Goal: Task Accomplishment & Management: Complete application form

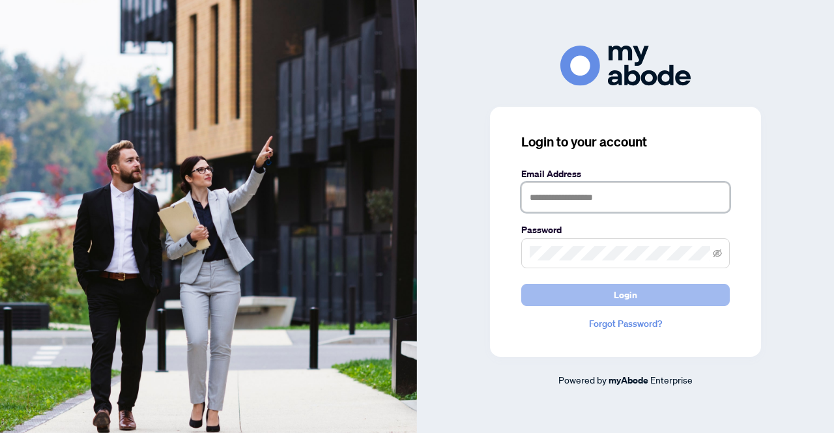
type input "**********"
click at [666, 297] on button "Login" at bounding box center [625, 295] width 208 height 22
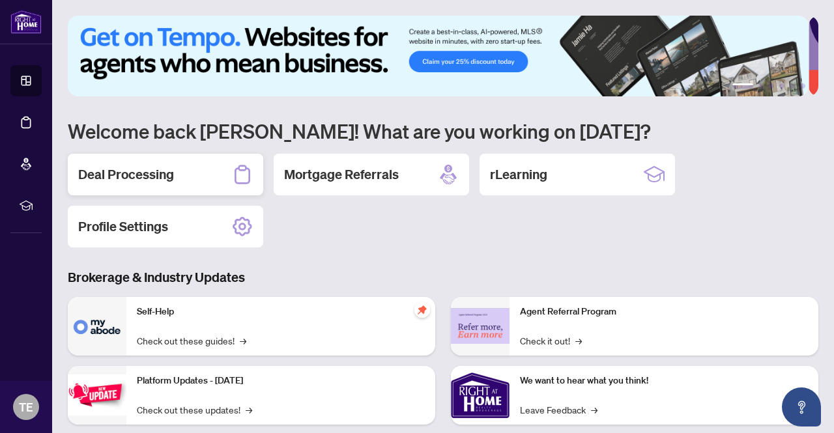
click at [178, 177] on div "Deal Processing" at bounding box center [165, 175] width 195 height 42
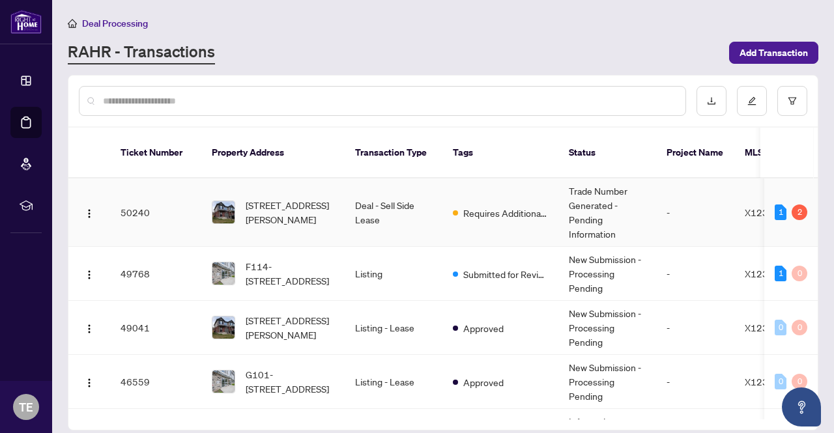
click at [387, 194] on td "Deal - Sell Side Lease" at bounding box center [394, 212] width 98 height 68
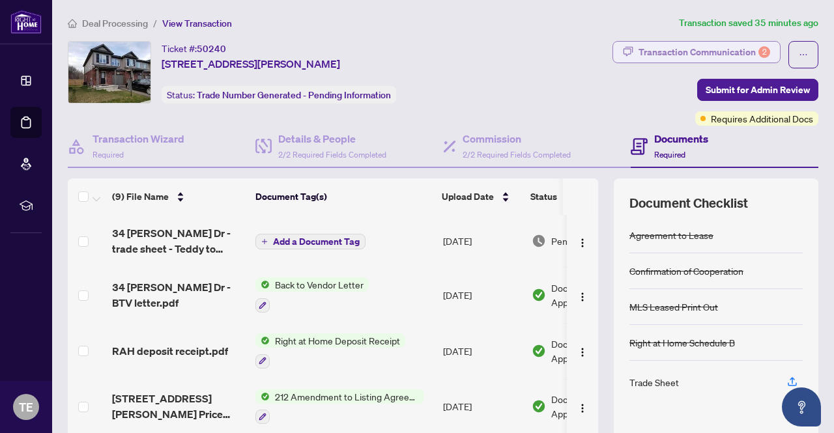
click at [728, 54] on div "Transaction Communication 2" at bounding box center [704, 52] width 132 height 21
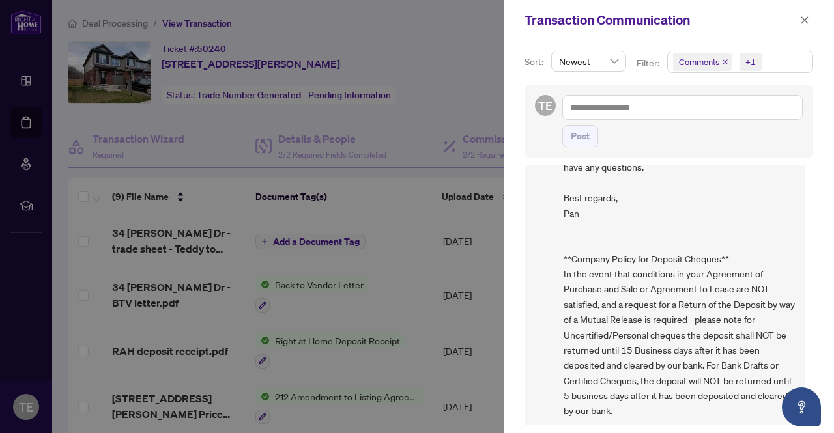
scroll to position [1, 0]
click at [804, 20] on icon "close" at bounding box center [804, 19] width 7 height 7
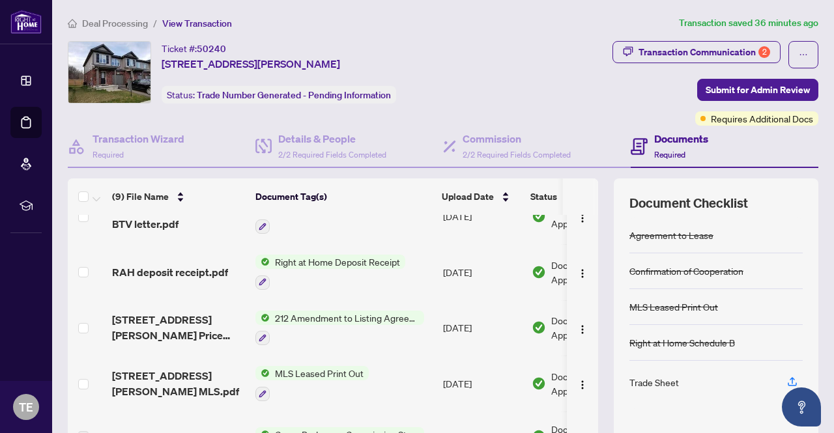
scroll to position [0, 0]
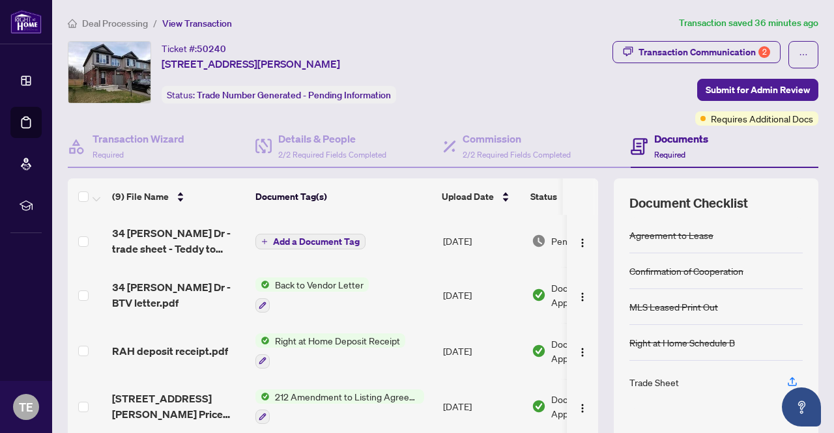
click at [331, 283] on span "Back to Vendor Letter" at bounding box center [319, 284] width 99 height 14
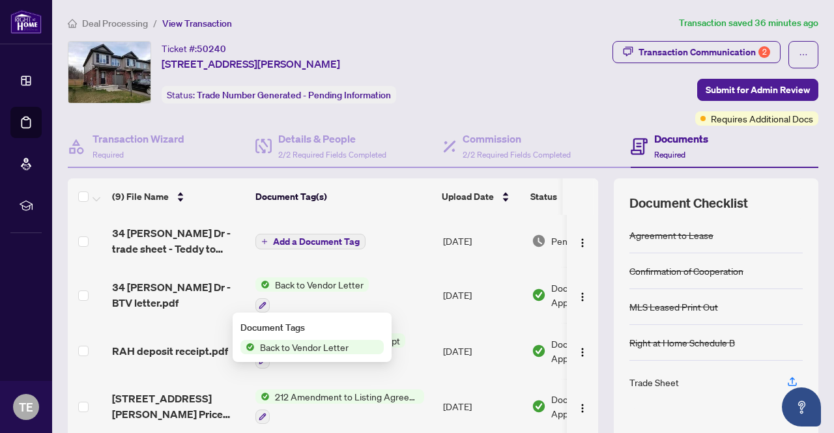
click at [288, 345] on span "Back to Vendor Letter" at bounding box center [304, 347] width 99 height 14
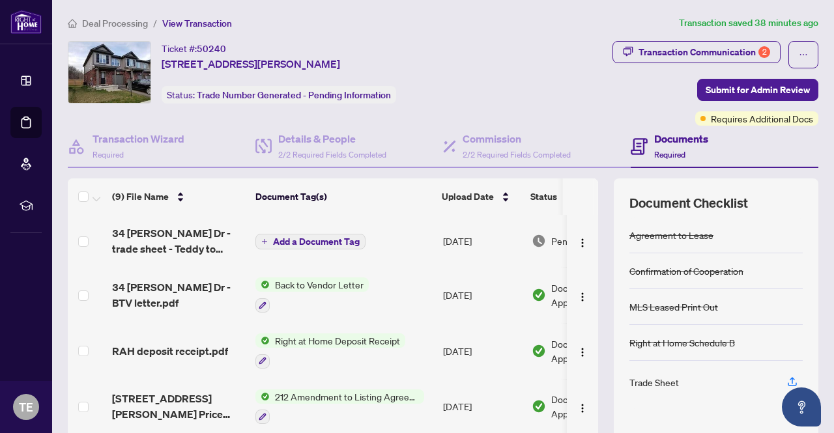
click at [317, 342] on span "Right at Home Deposit Receipt" at bounding box center [337, 340] width 135 height 14
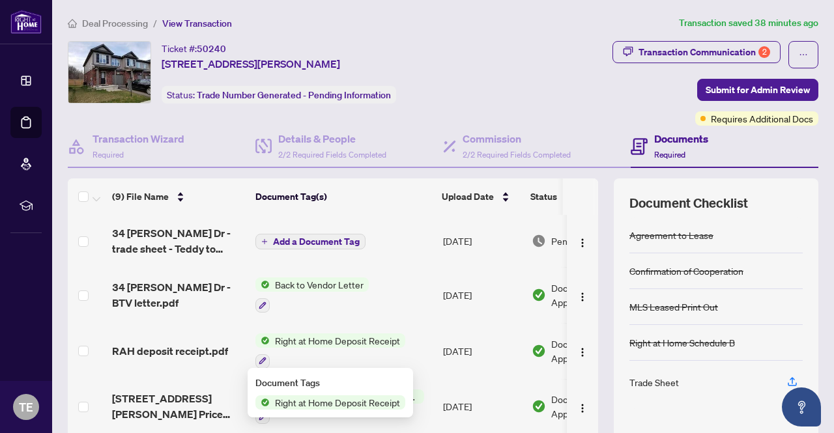
click at [296, 406] on span "Right at Home Deposit Receipt" at bounding box center [337, 402] width 135 height 14
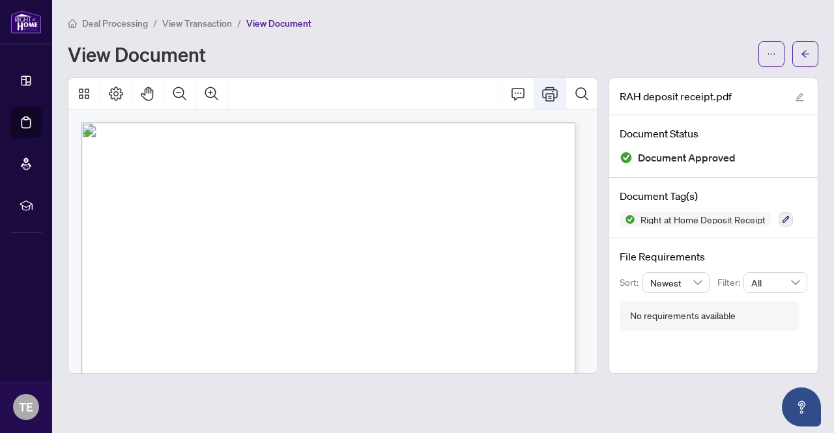
click at [545, 98] on icon "Print" at bounding box center [550, 94] width 16 height 16
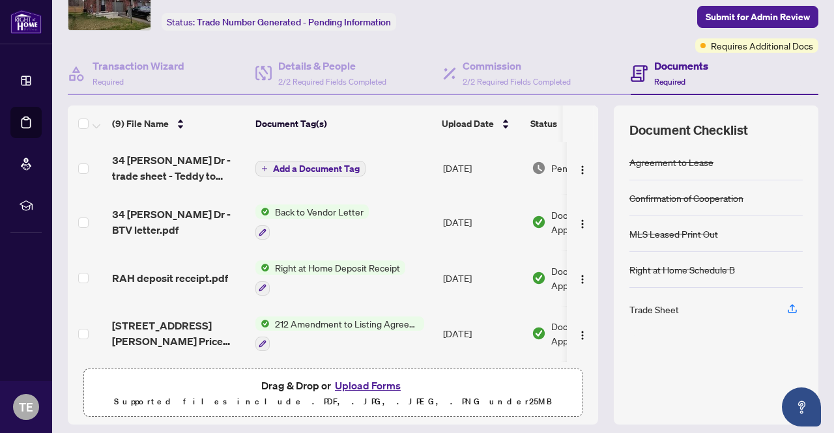
scroll to position [45, 0]
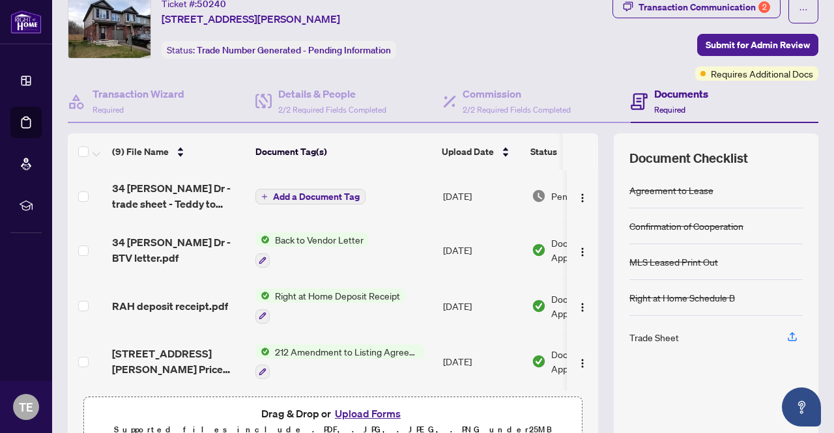
click at [300, 194] on span "Add a Document Tag" at bounding box center [316, 196] width 87 height 9
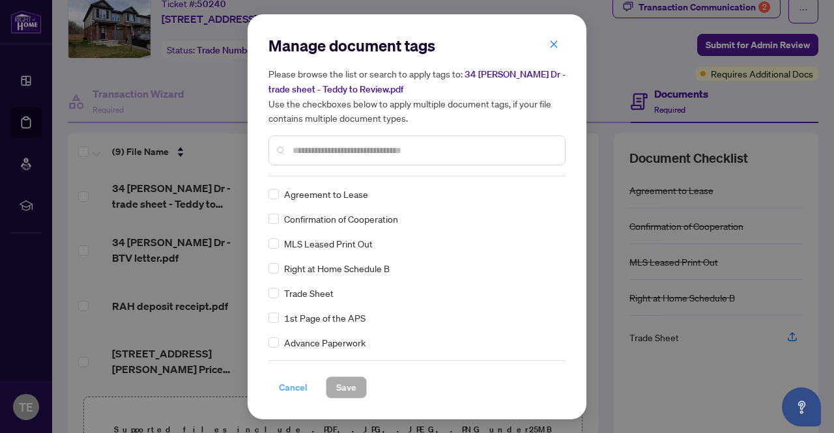
drag, startPoint x: 289, startPoint y: 389, endPoint x: 288, endPoint y: 380, distance: 9.2
click at [290, 390] on span "Cancel" at bounding box center [293, 387] width 29 height 21
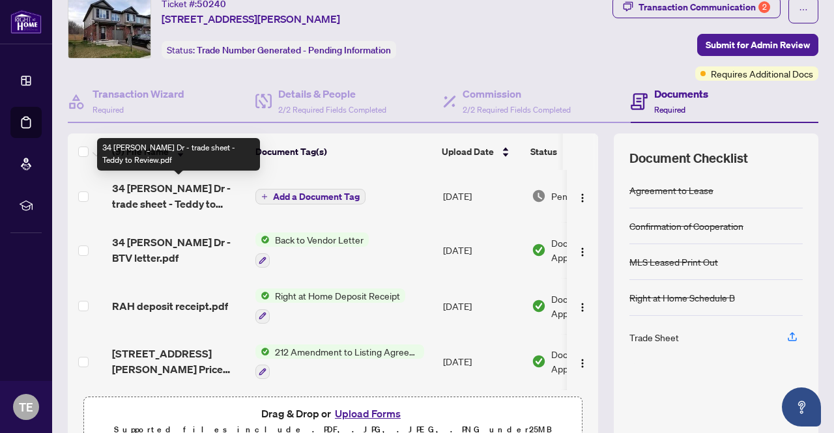
click at [197, 187] on span "34 [PERSON_NAME] Dr - trade sheet - Teddy to Review.pdf" at bounding box center [178, 195] width 133 height 31
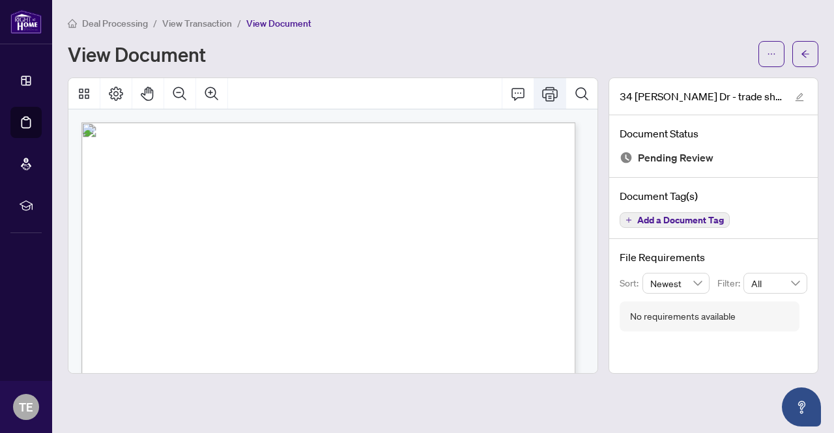
click at [548, 95] on icon "Print" at bounding box center [550, 94] width 16 height 16
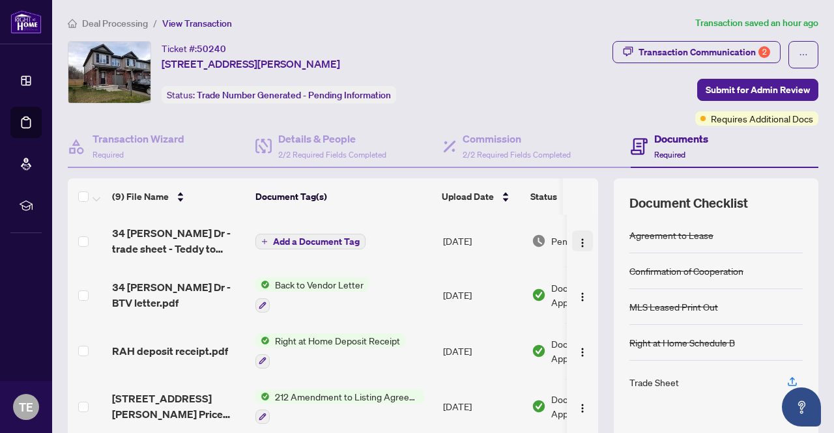
click at [577, 242] on img "button" at bounding box center [582, 243] width 10 height 10
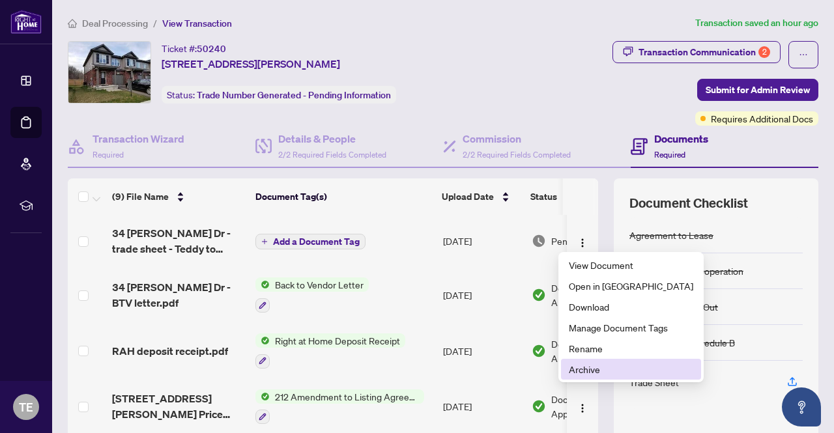
click at [586, 364] on span "Archive" at bounding box center [631, 369] width 124 height 14
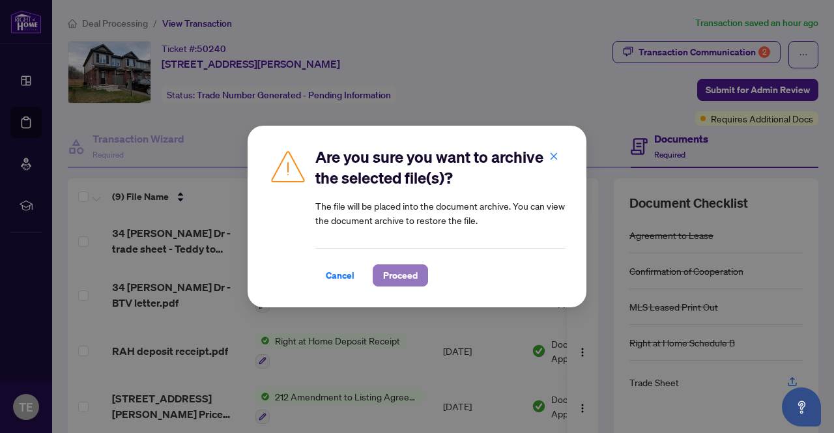
click at [401, 277] on span "Proceed" at bounding box center [400, 275] width 35 height 21
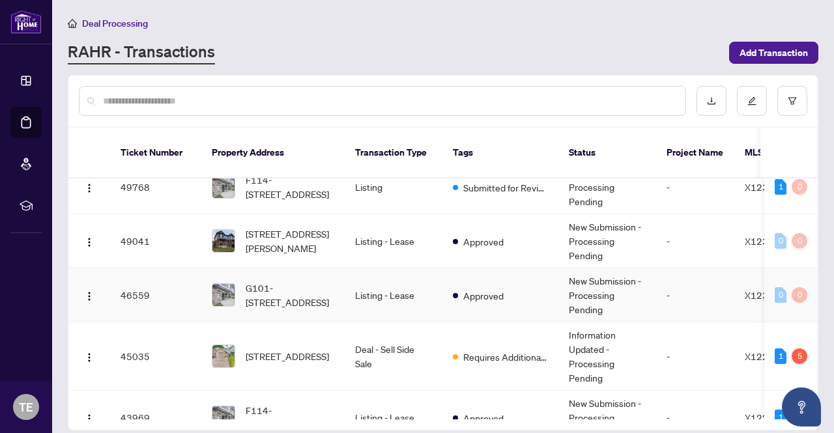
scroll to position [130, 0]
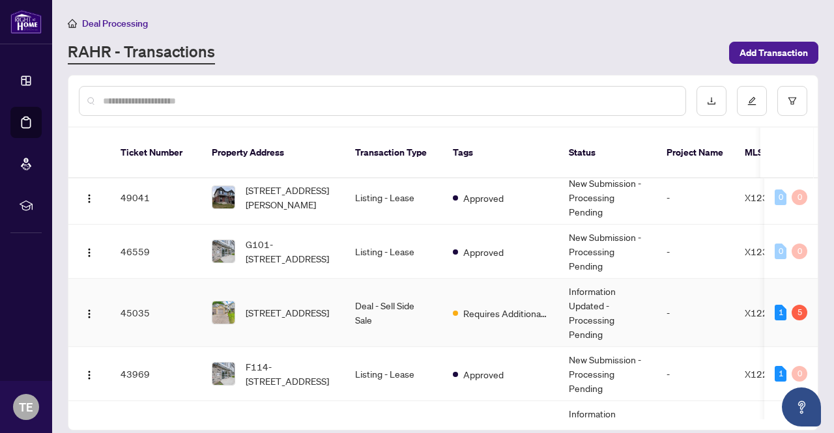
click at [384, 292] on td "Deal - Sell Side Sale" at bounding box center [394, 313] width 98 height 68
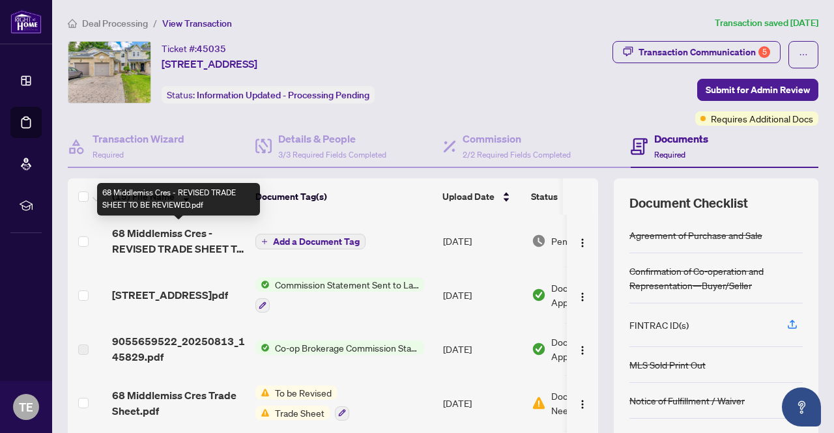
click at [168, 247] on span "68 Middlemiss Cres - REVISED TRADE SHEET TO BE REVIEWED.pdf" at bounding box center [178, 240] width 133 height 31
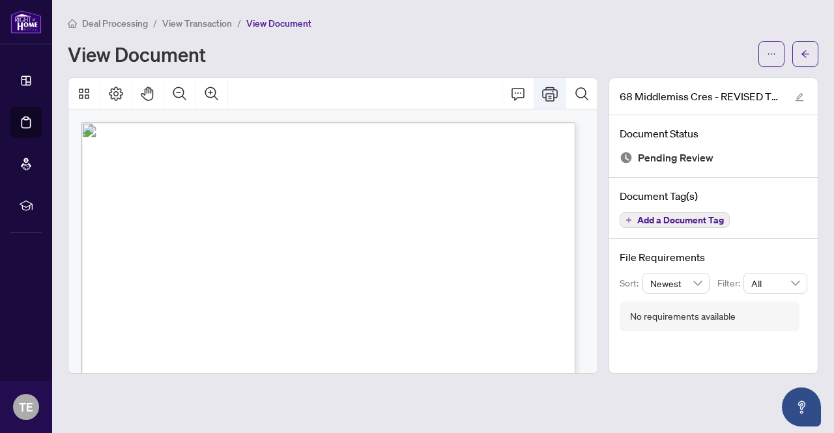
click at [552, 89] on icon "Print" at bounding box center [550, 94] width 16 height 16
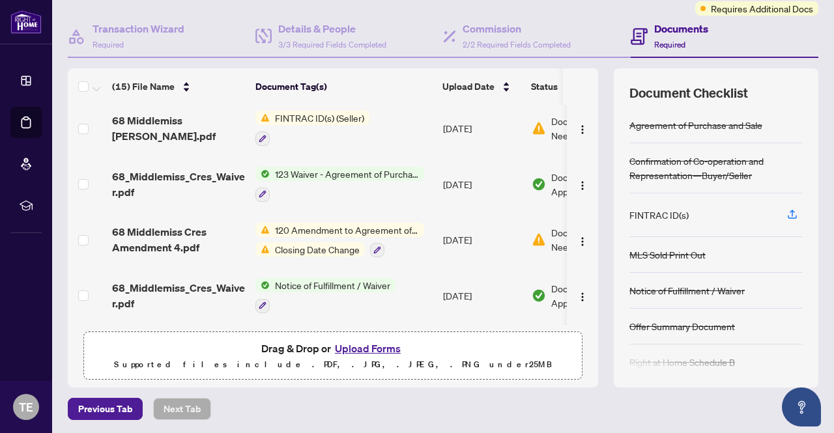
scroll to position [211, 0]
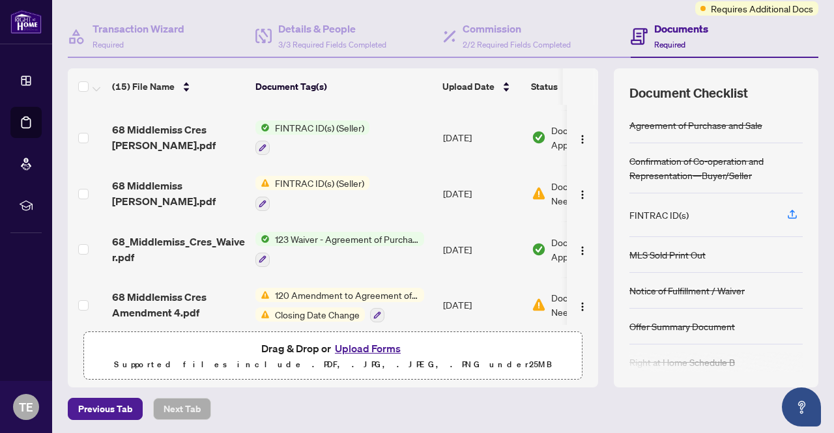
click at [305, 182] on span "FINTRAC ID(s) (Seller)" at bounding box center [320, 183] width 100 height 14
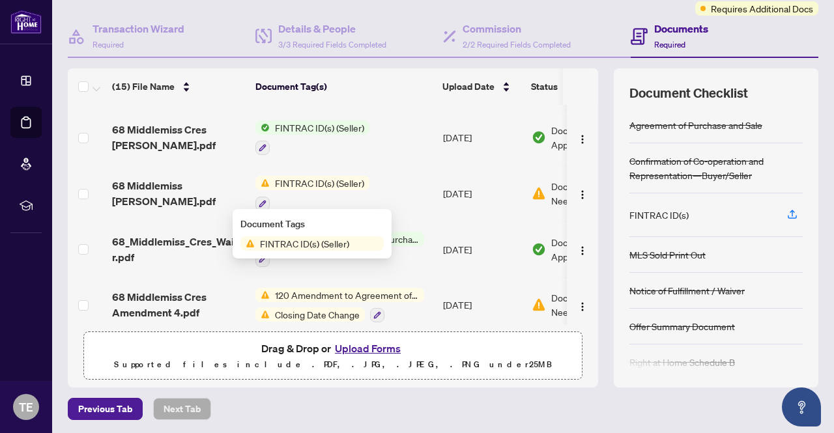
click at [295, 243] on span "FINTRAC ID(s) (Seller)" at bounding box center [305, 243] width 100 height 14
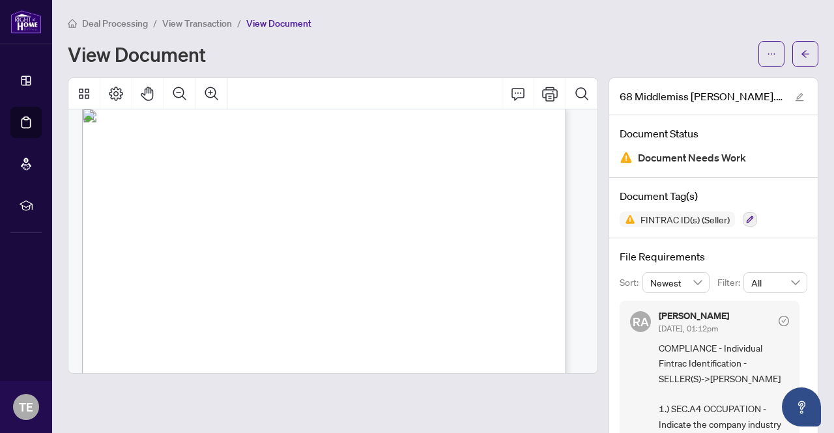
scroll to position [1933, 0]
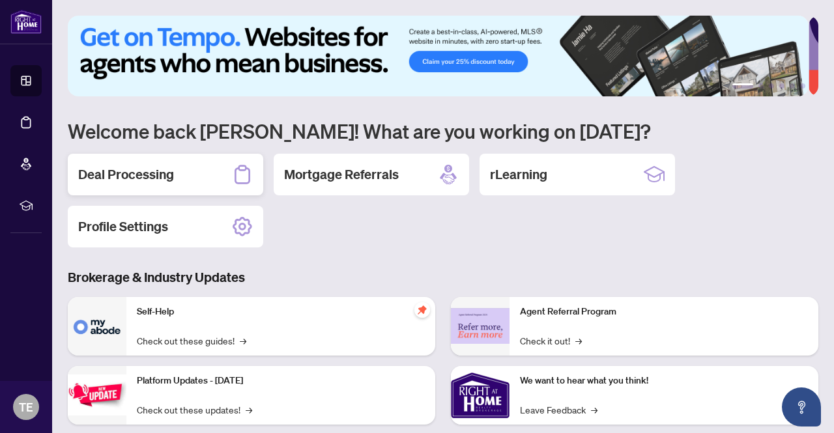
click at [173, 175] on h2 "Deal Processing" at bounding box center [126, 174] width 96 height 18
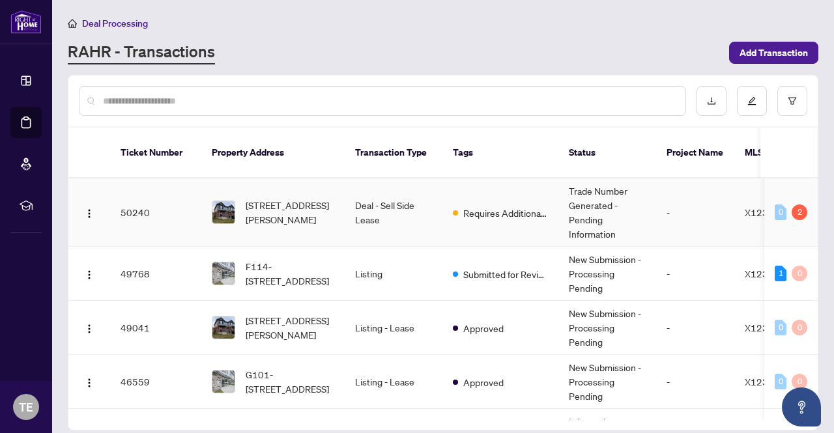
click at [363, 193] on td "Deal - Sell Side Lease" at bounding box center [394, 212] width 98 height 68
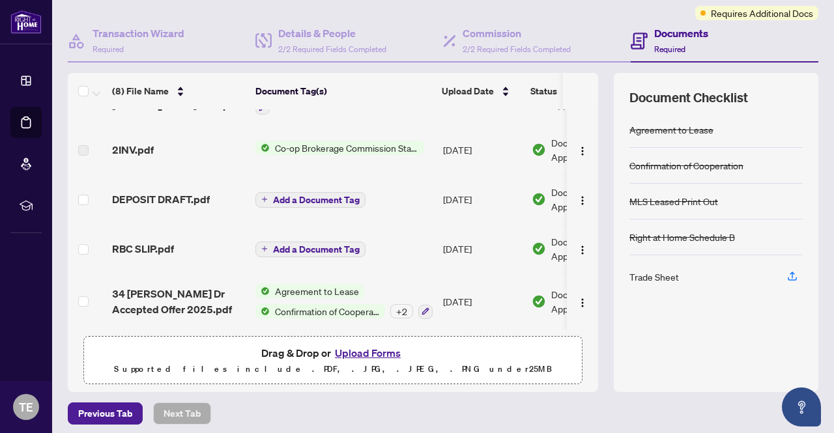
scroll to position [110, 0]
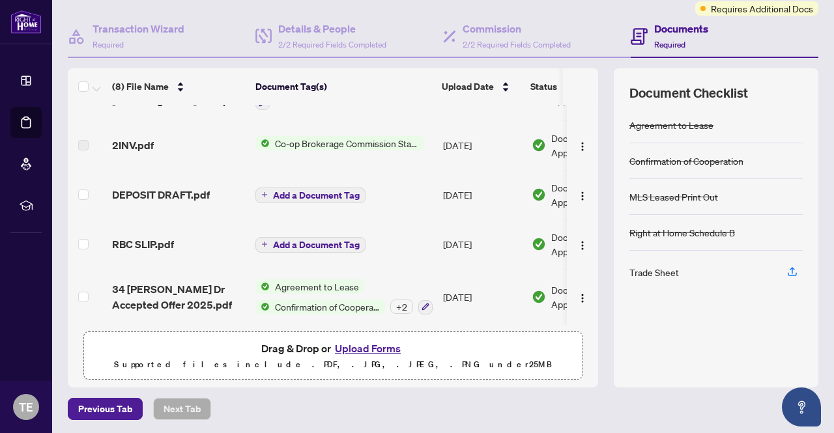
click at [375, 347] on button "Upload Forms" at bounding box center [368, 348] width 74 height 17
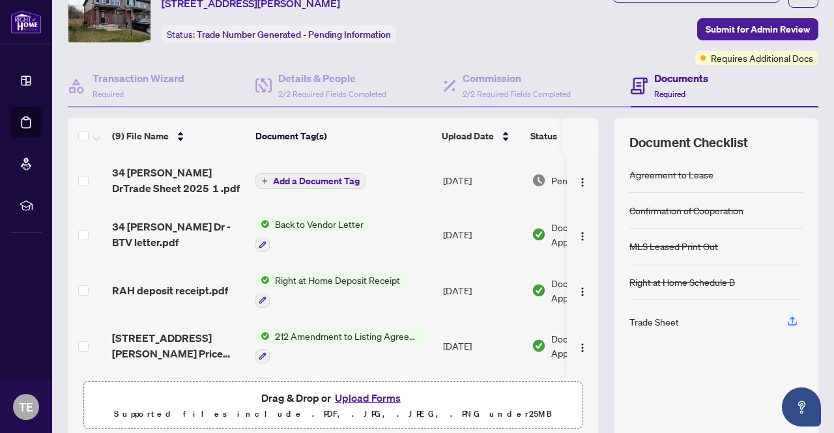
scroll to position [0, 0]
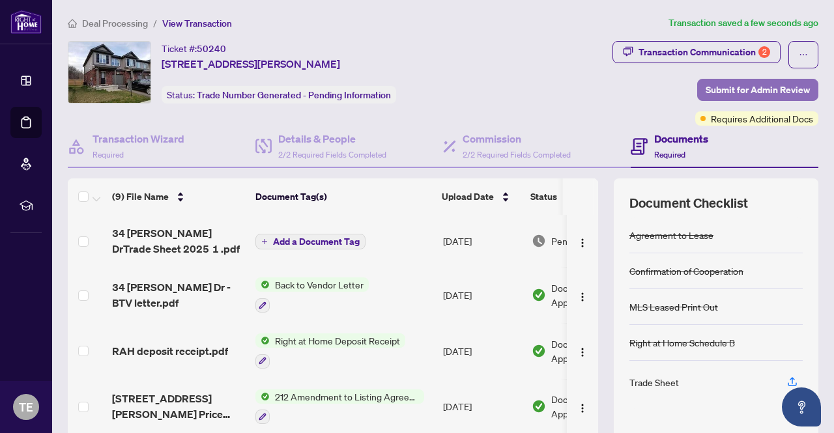
click at [737, 89] on span "Submit for Admin Review" at bounding box center [757, 89] width 104 height 21
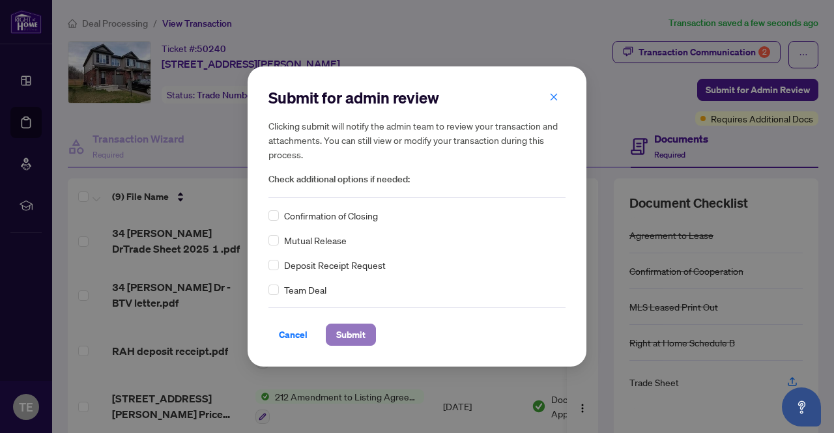
click at [356, 339] on span "Submit" at bounding box center [350, 334] width 29 height 21
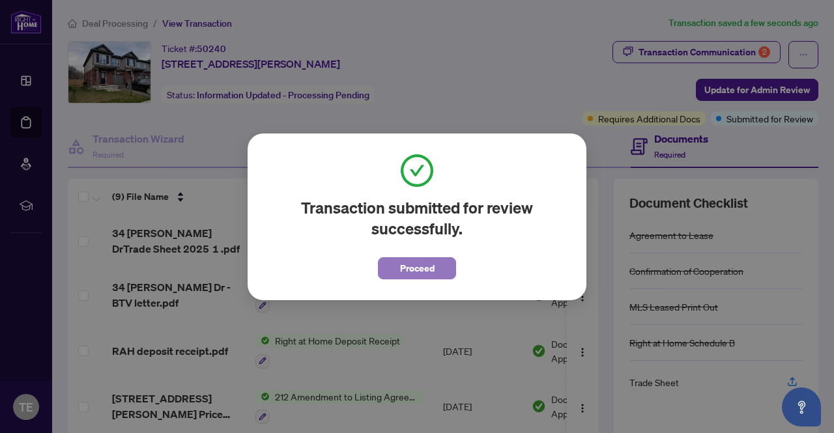
click at [416, 272] on span "Proceed" at bounding box center [417, 268] width 35 height 21
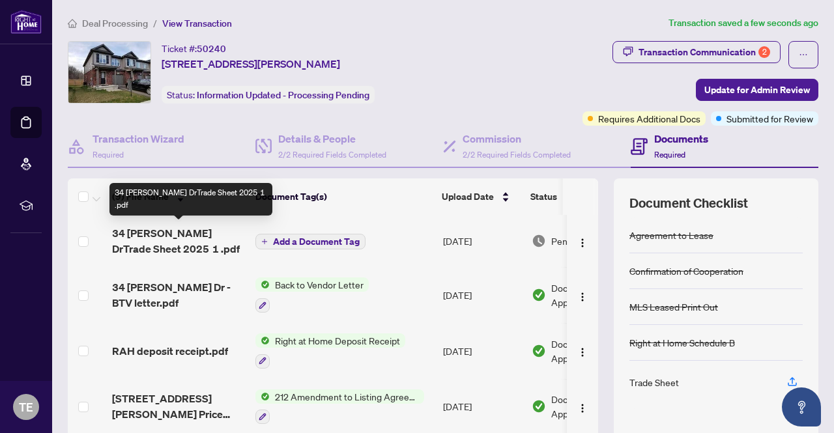
click at [194, 235] on span "34 Haney DrTrade Sheet 2025 1 .pdf" at bounding box center [178, 240] width 133 height 31
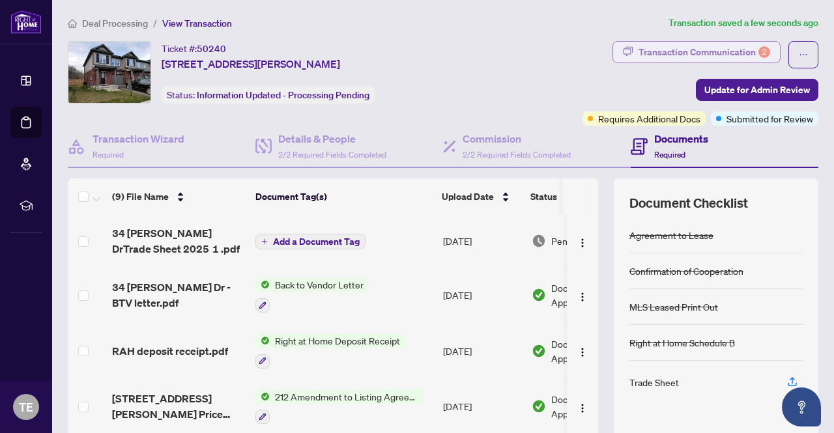
click at [710, 52] on div "Transaction Communication 2" at bounding box center [704, 52] width 132 height 21
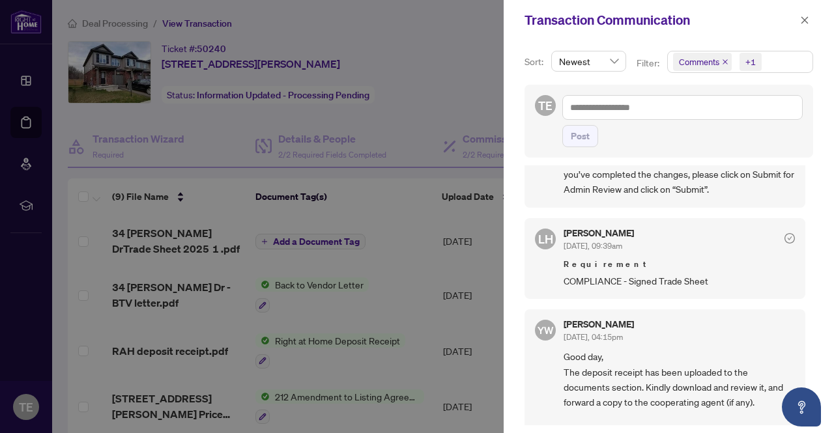
scroll to position [289, 0]
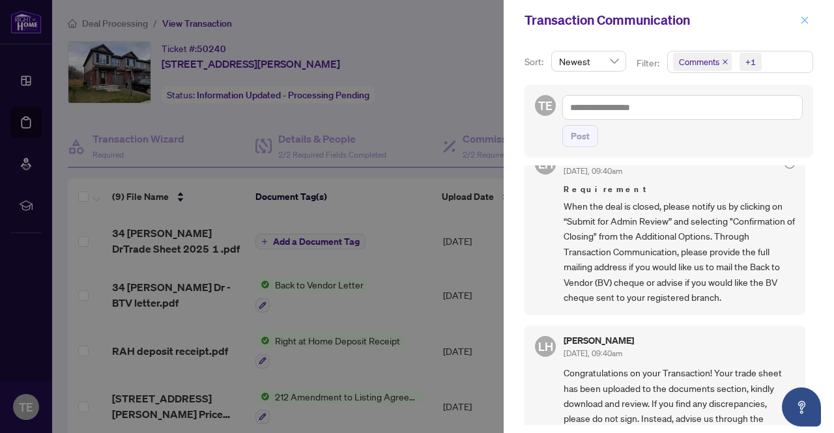
click at [801, 23] on icon "close" at bounding box center [804, 19] width 7 height 7
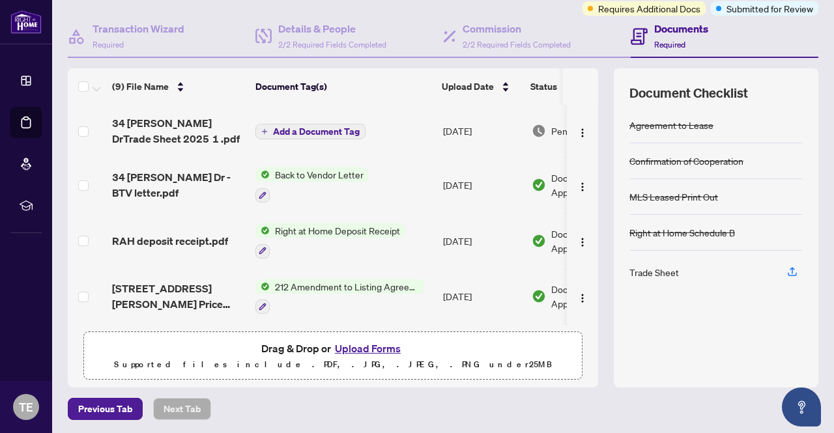
scroll to position [0, 0]
